Goal: Find specific page/section: Find specific page/section

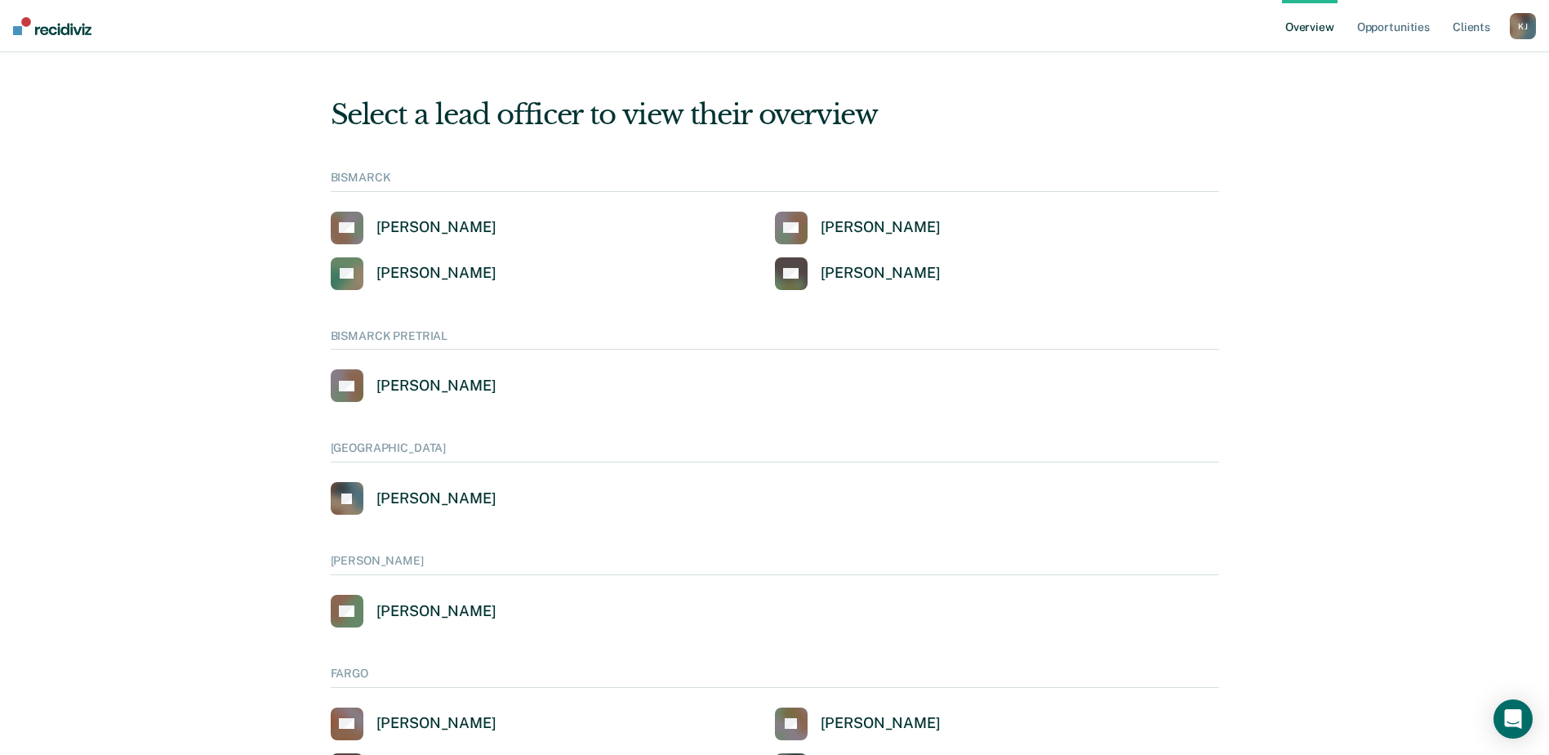
click at [1527, 33] on div "K J" at bounding box center [1523, 26] width 26 height 26
click at [1416, 82] on link "Go to Operations" at bounding box center [1455, 86] width 136 height 14
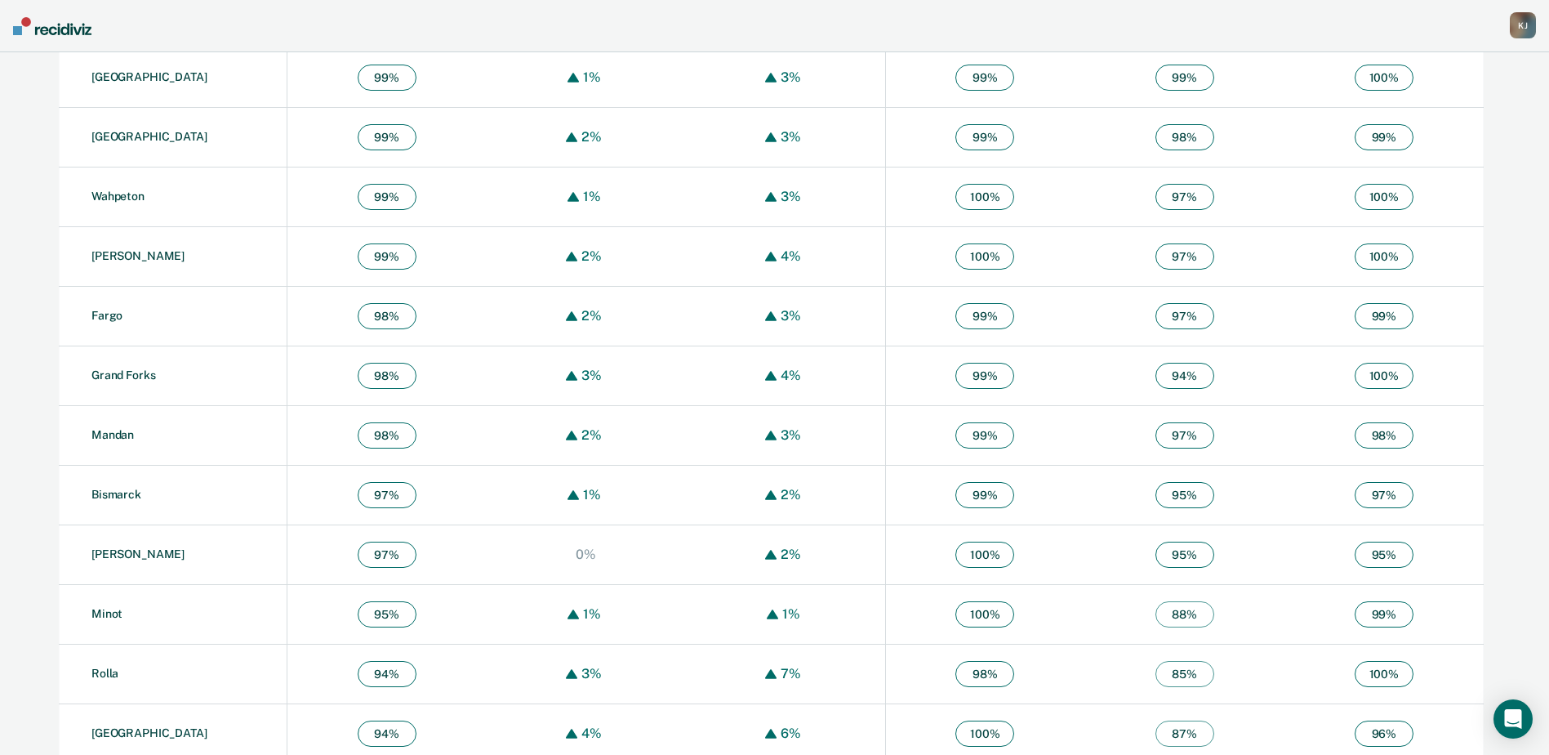
scroll to position [981, 0]
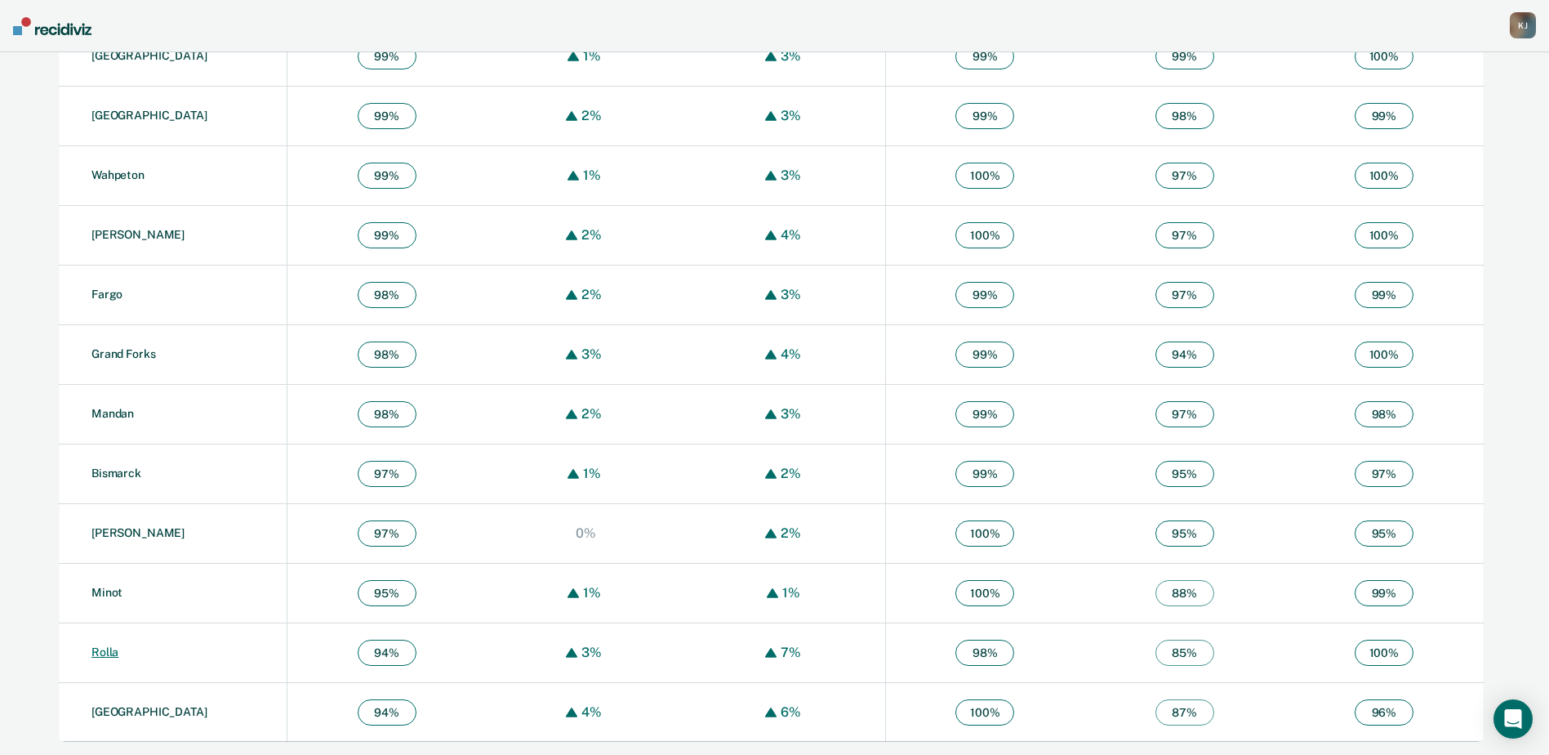
click at [100, 648] on link "Rolla" at bounding box center [104, 651] width 27 height 13
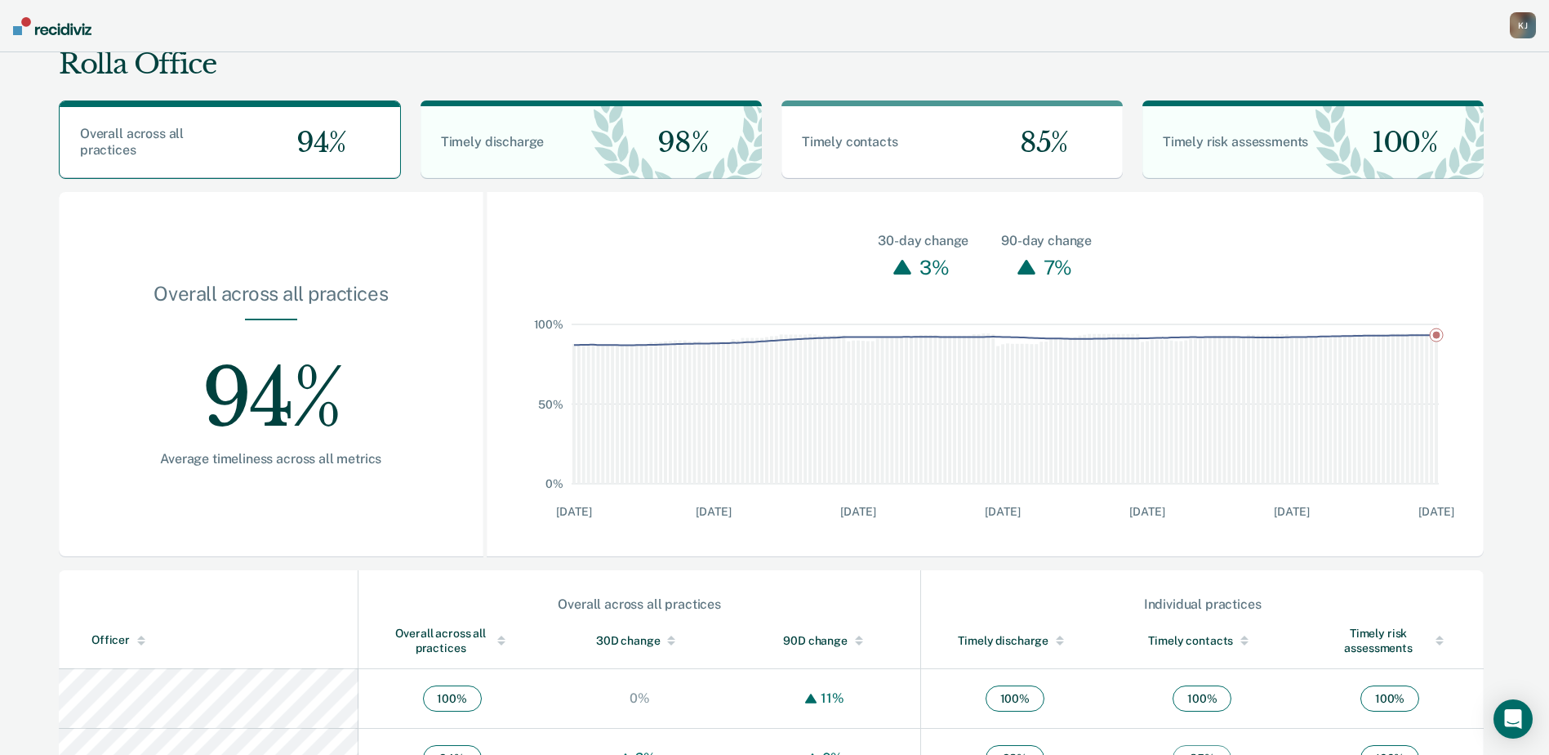
scroll to position [87, 0]
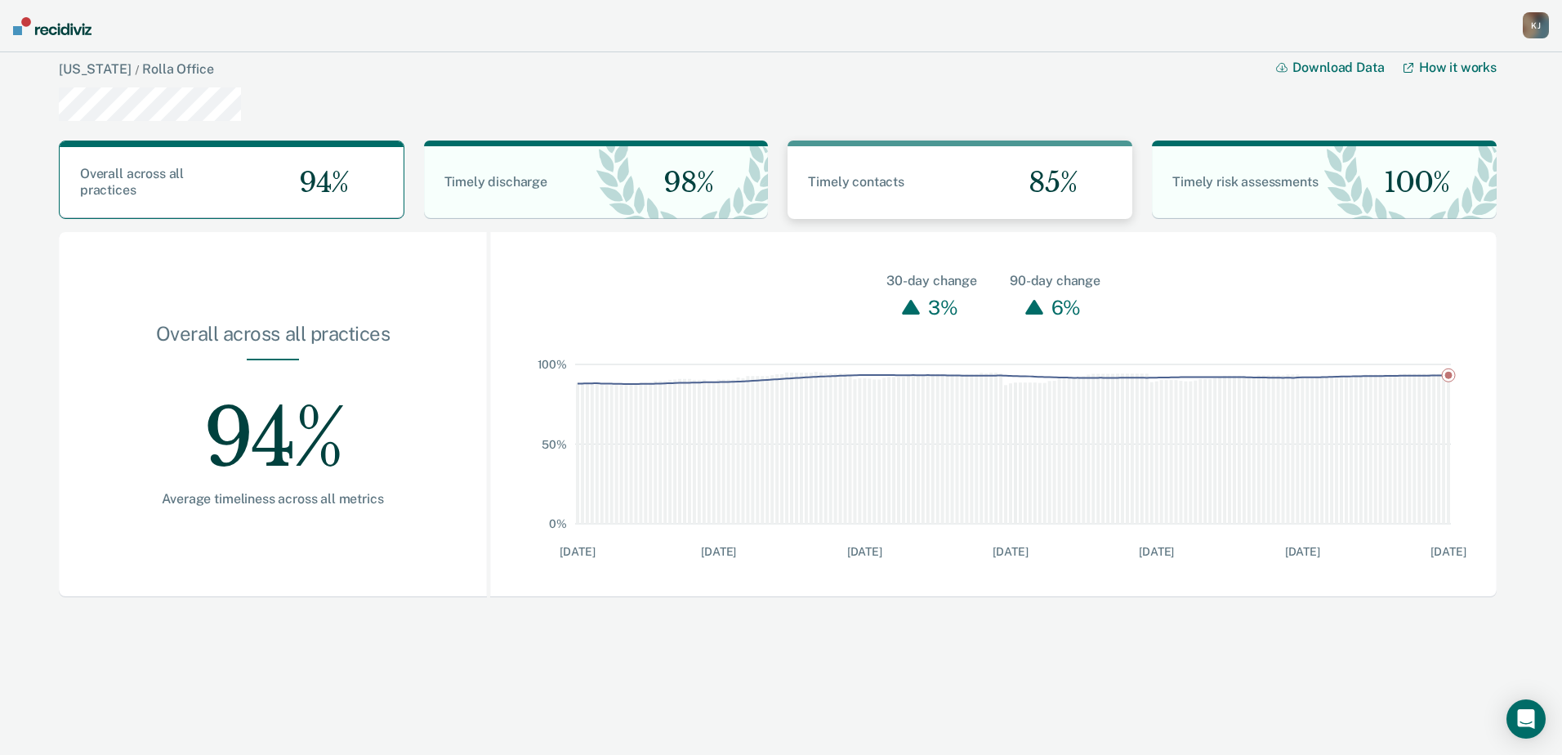
click at [1087, 194] on div "85%" at bounding box center [1046, 182] width 172 height 73
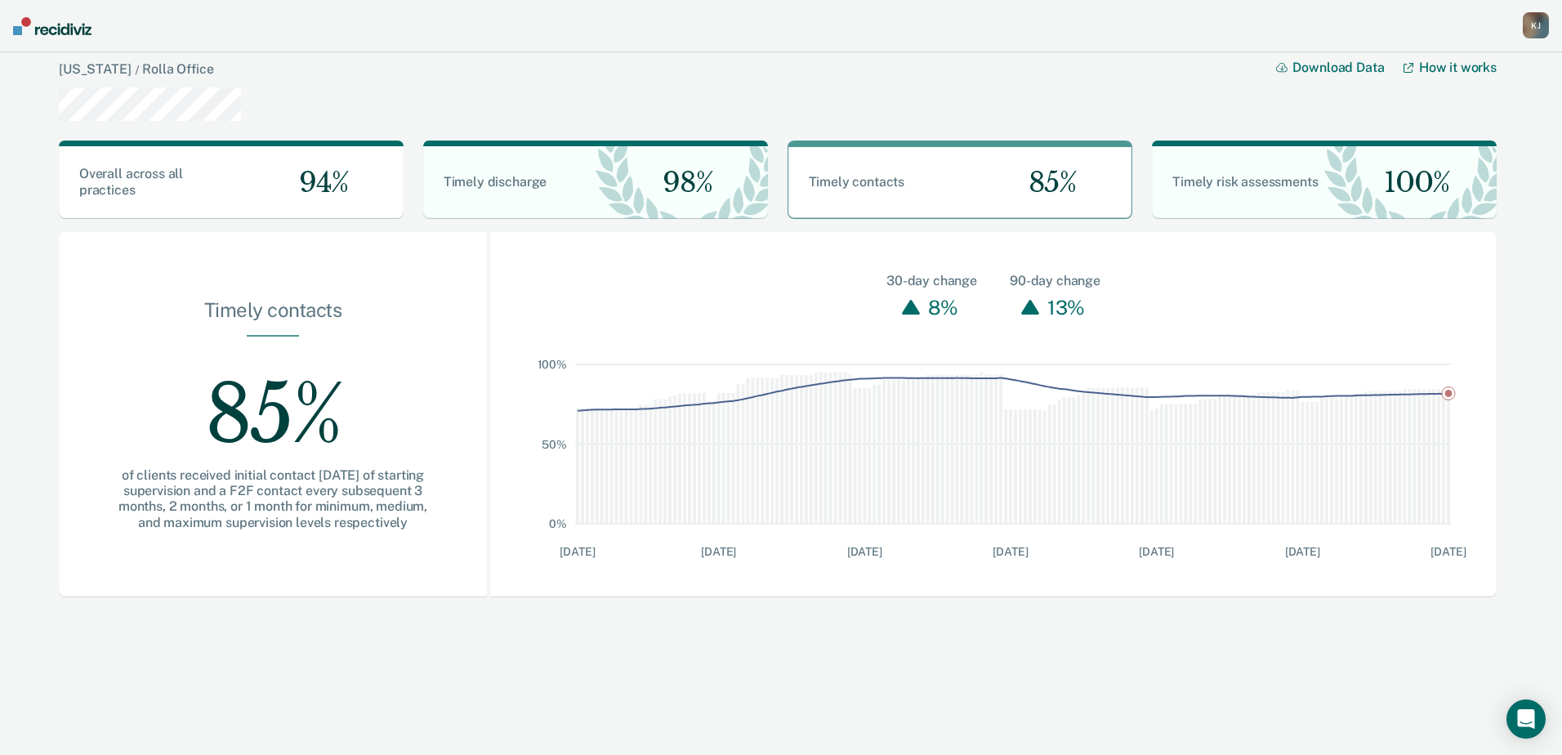
click at [1148, 82] on div "[US_STATE] / Rolla Office Download Data How it works" at bounding box center [778, 89] width 1438 height 75
